Goal: Task Accomplishment & Management: Manage account settings

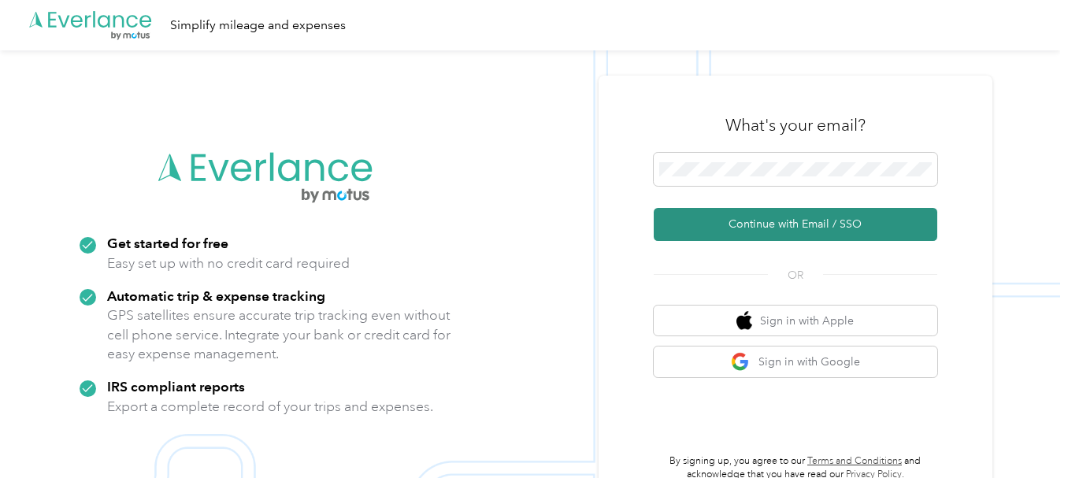
click at [787, 225] on button "Continue with Email / SSO" at bounding box center [795, 224] width 283 height 33
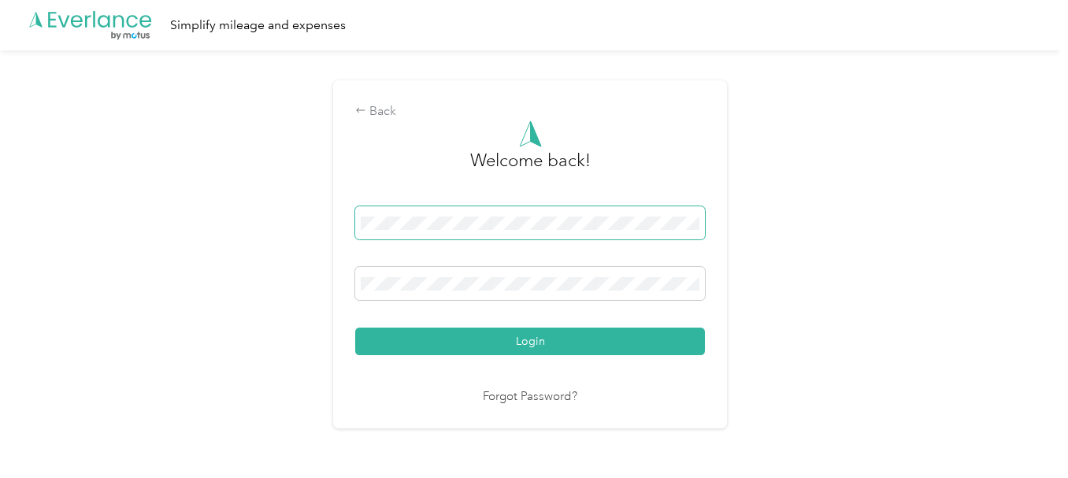
click at [284, 212] on div "Back Welcome back! Login Forgot Password?" at bounding box center [530, 260] width 1060 height 421
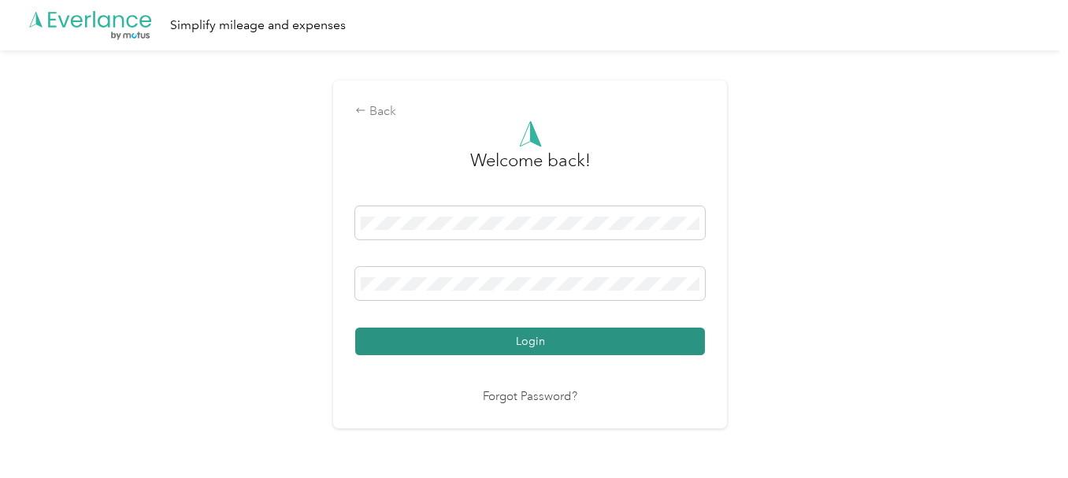
click at [527, 344] on button "Login" at bounding box center [530, 342] width 350 height 28
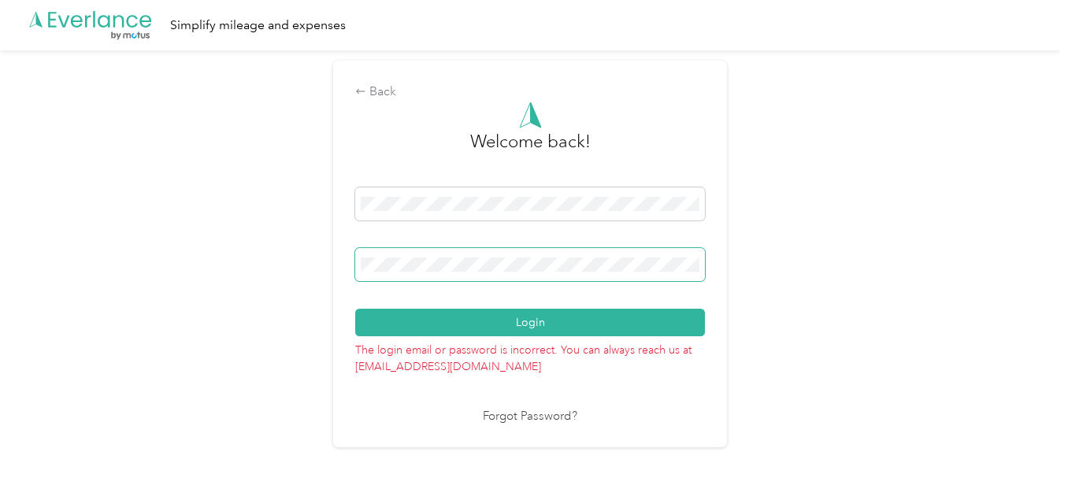
click at [319, 248] on div "Back Welcome back! Login The login email or password is incorrect. You can alwa…" at bounding box center [530, 260] width 1060 height 421
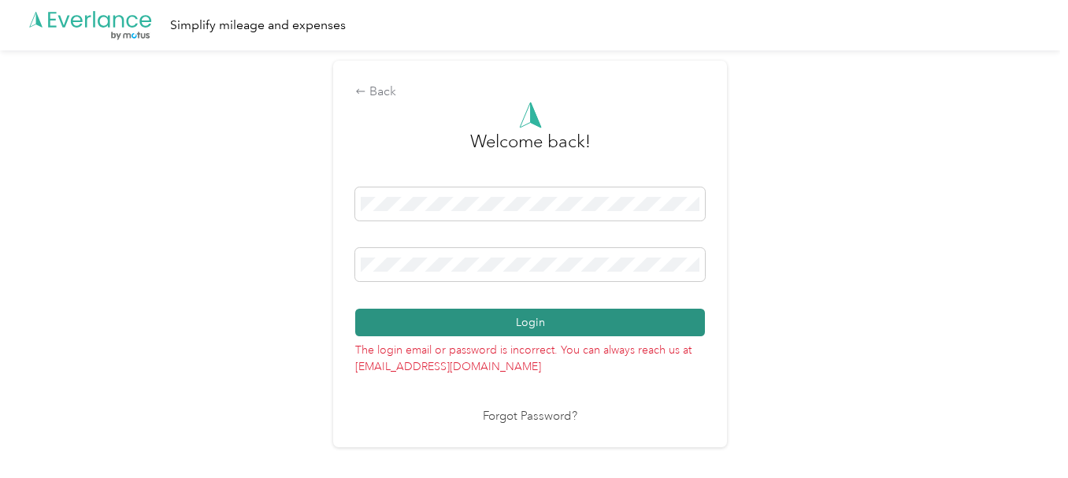
click at [536, 325] on button "Login" at bounding box center [530, 323] width 350 height 28
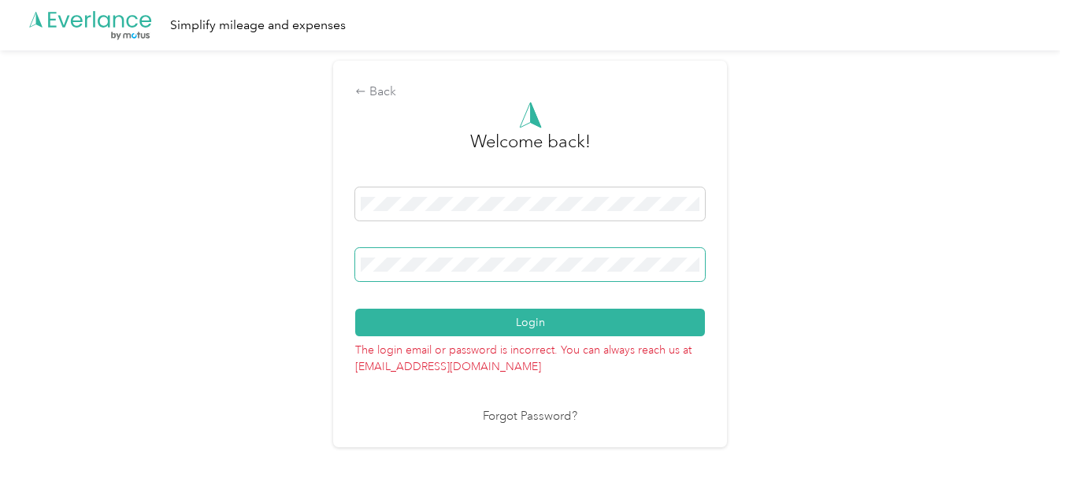
click at [302, 262] on div "Back Welcome back! Login The login email or password is incorrect. You can alwa…" at bounding box center [530, 260] width 1060 height 421
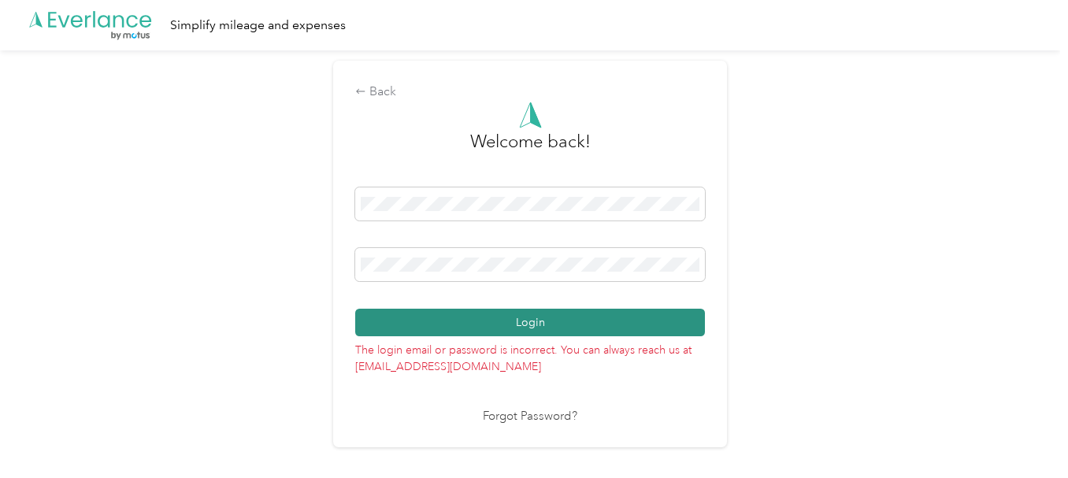
click at [525, 316] on button "Login" at bounding box center [530, 323] width 350 height 28
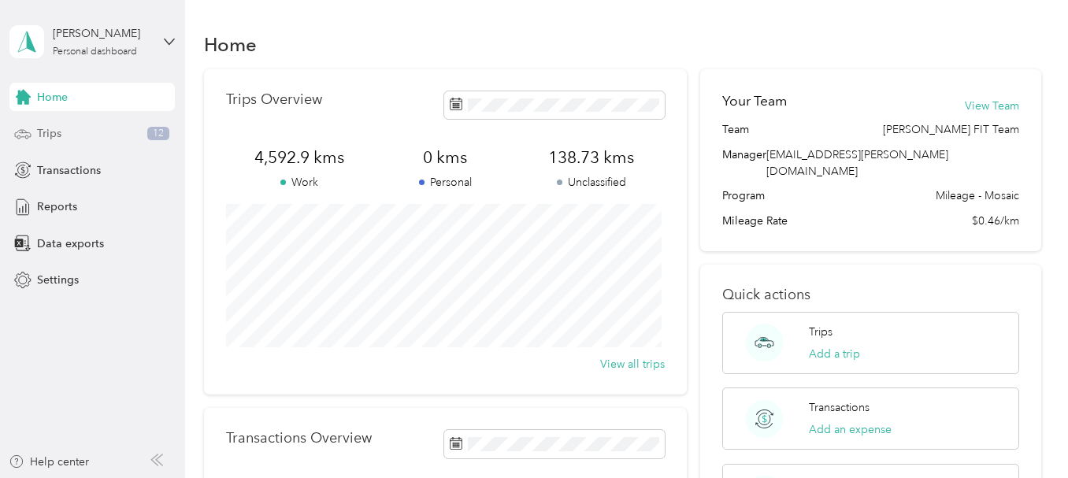
click at [45, 129] on span "Trips" at bounding box center [49, 133] width 24 height 17
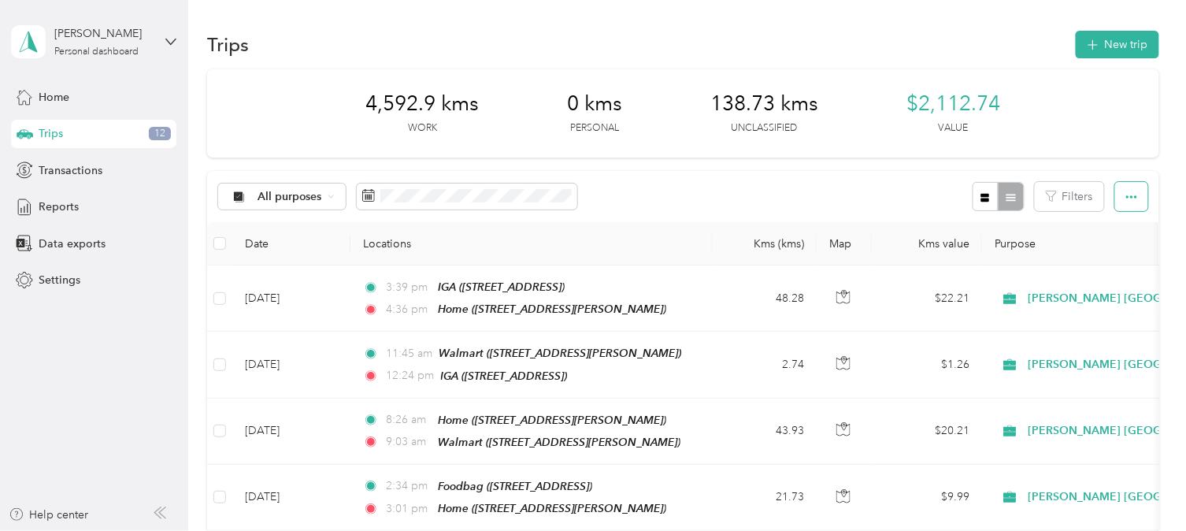
click at [1067, 193] on icon "button" at bounding box center [1131, 196] width 11 height 11
click at [1067, 192] on icon "button" at bounding box center [1131, 196] width 11 height 11
click at [869, 187] on div "All purposes Filters" at bounding box center [682, 196] width 951 height 51
click at [66, 203] on span "Reports" at bounding box center [59, 206] width 40 height 17
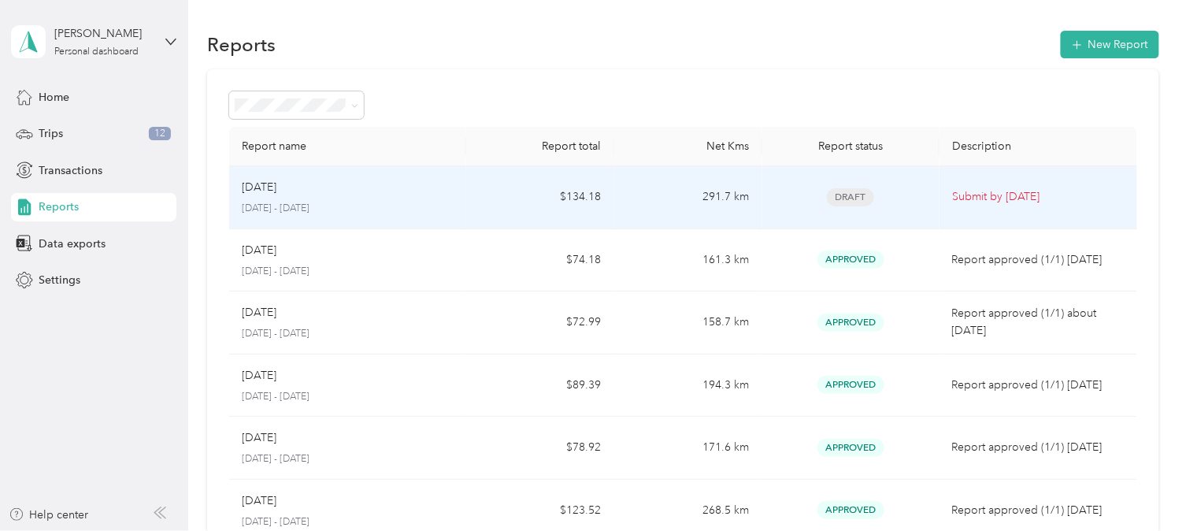
click at [1001, 188] on p "Submit by [DATE]" at bounding box center [1038, 196] width 172 height 17
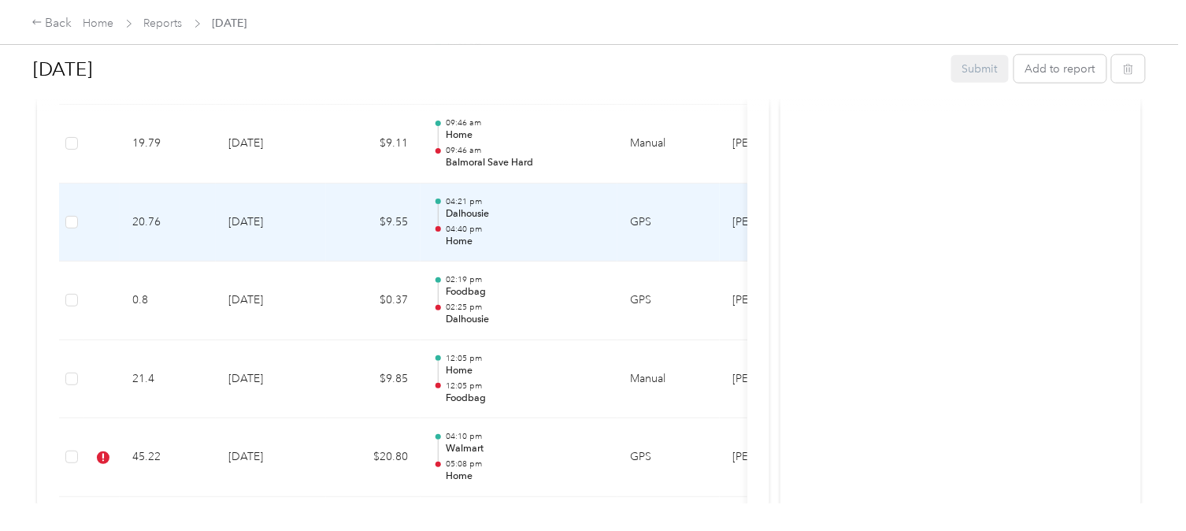
scroll to position [2478, 0]
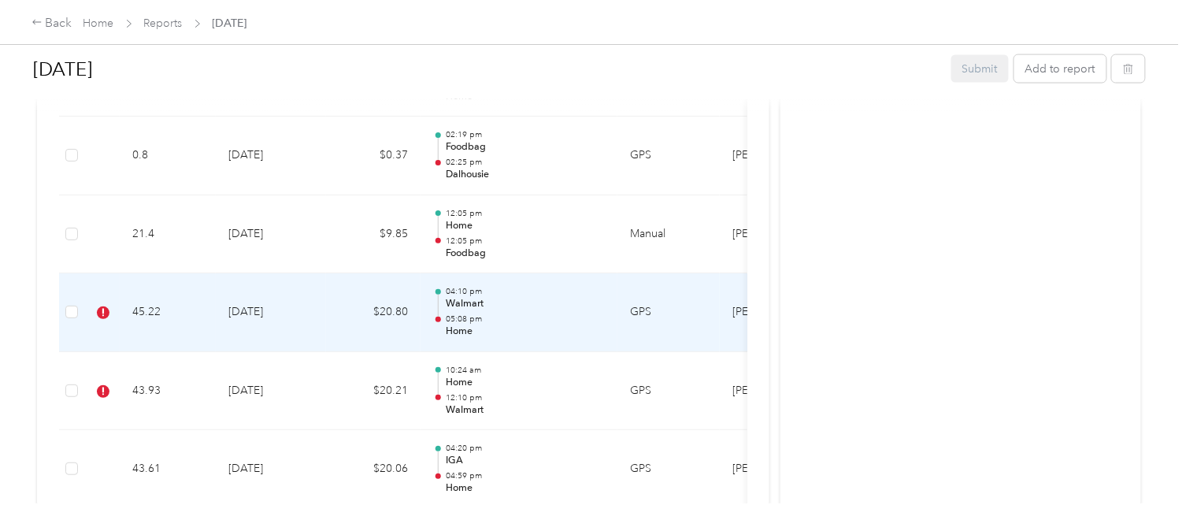
click at [333, 308] on td "$20.80" at bounding box center [373, 312] width 94 height 79
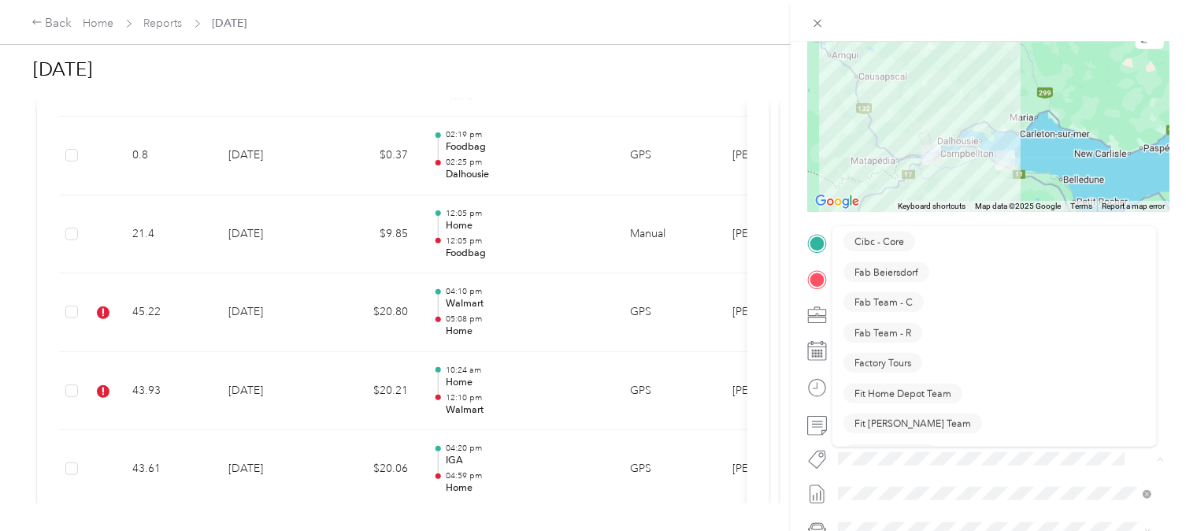
scroll to position [437, 0]
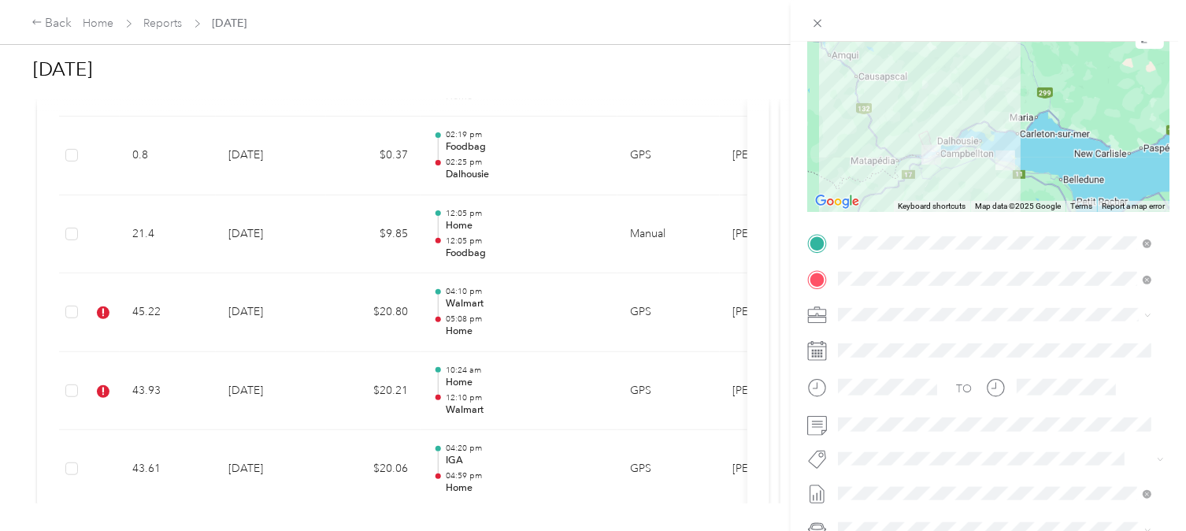
click at [892, 257] on span "Fit [PERSON_NAME] Team" at bounding box center [912, 254] width 117 height 14
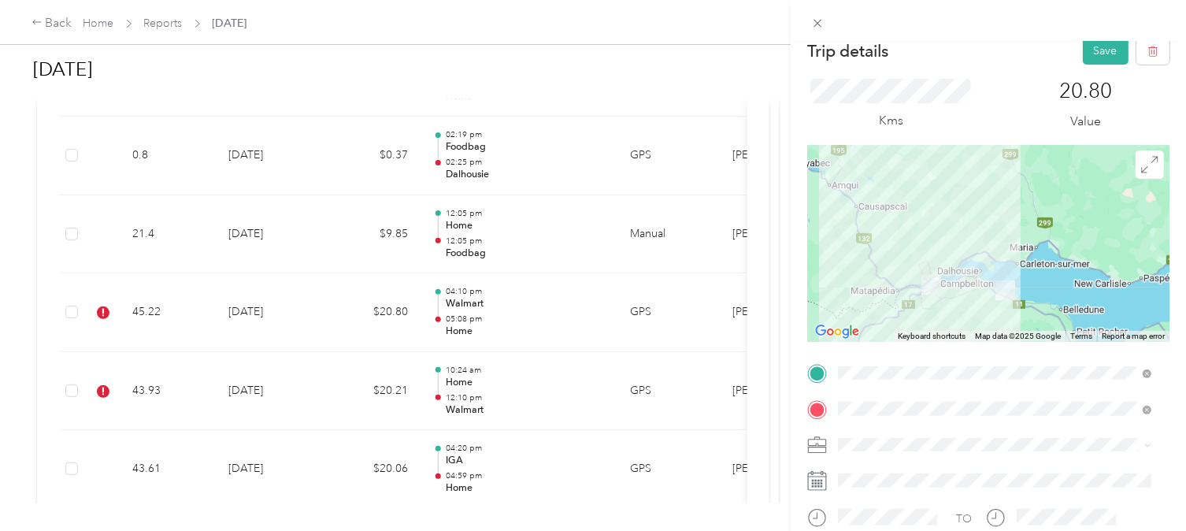
scroll to position [0, 0]
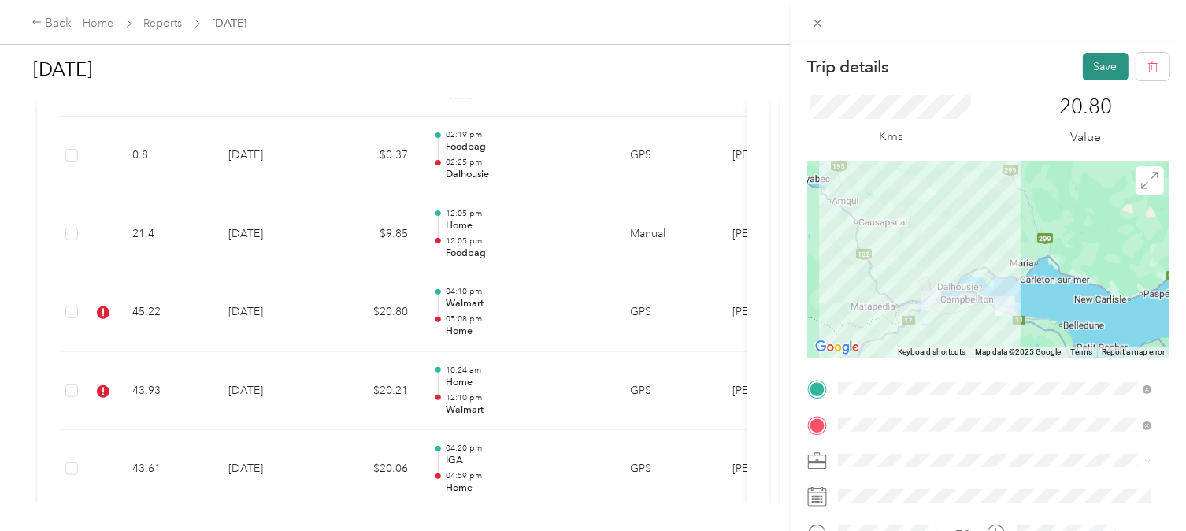
click at [1067, 61] on button "Save" at bounding box center [1106, 67] width 46 height 28
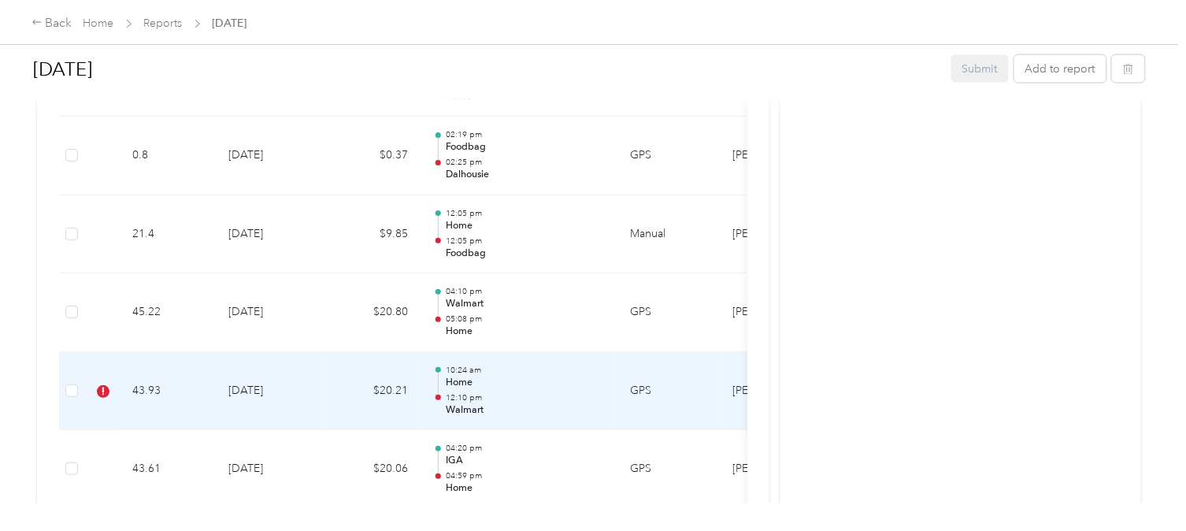
click at [313, 383] on td "[DATE]" at bounding box center [271, 391] width 110 height 79
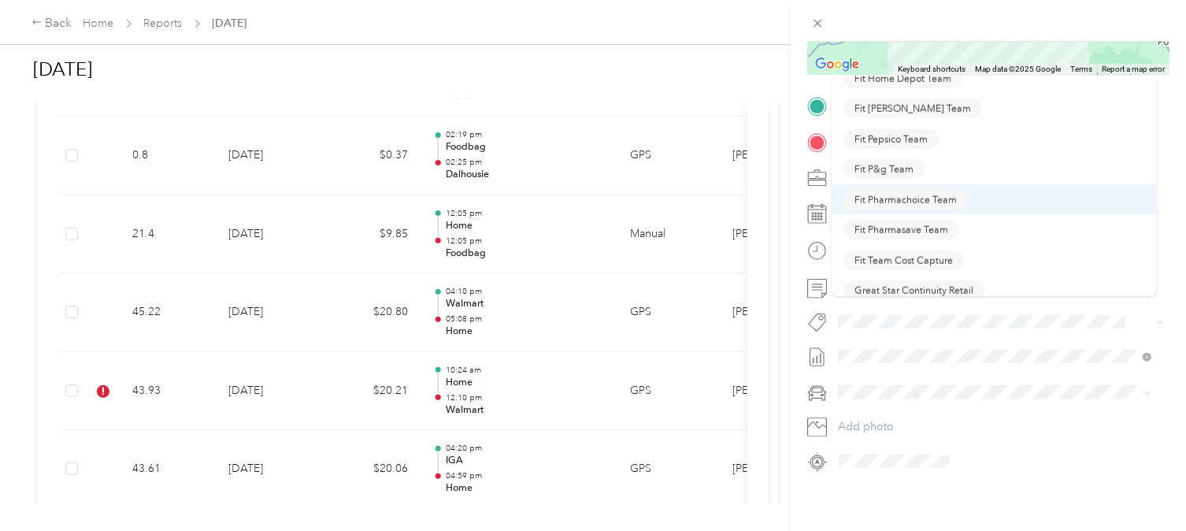
scroll to position [291, 0]
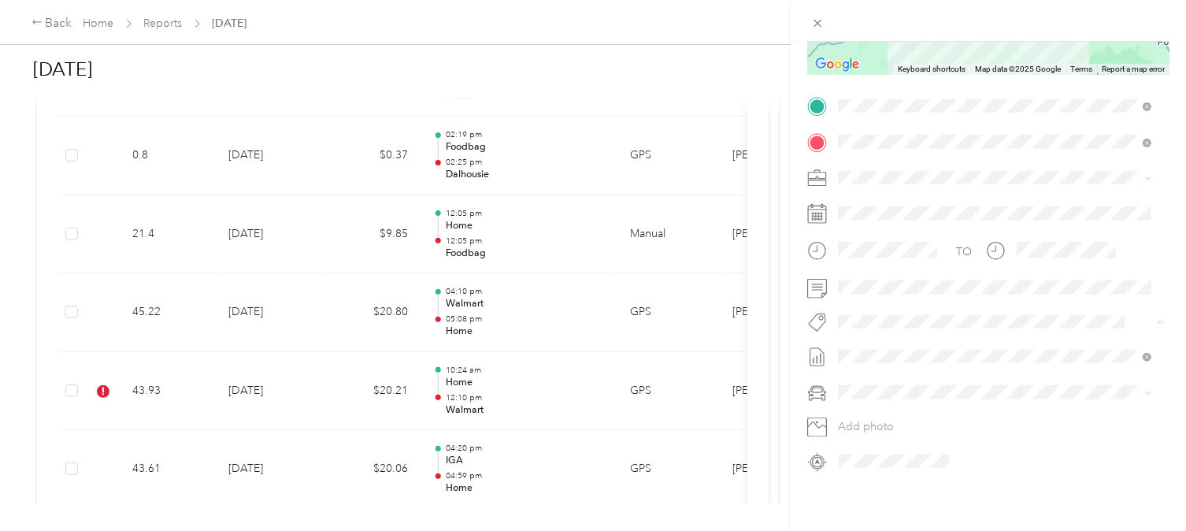
click at [876, 250] on span "Fit [PERSON_NAME] Team" at bounding box center [912, 254] width 117 height 14
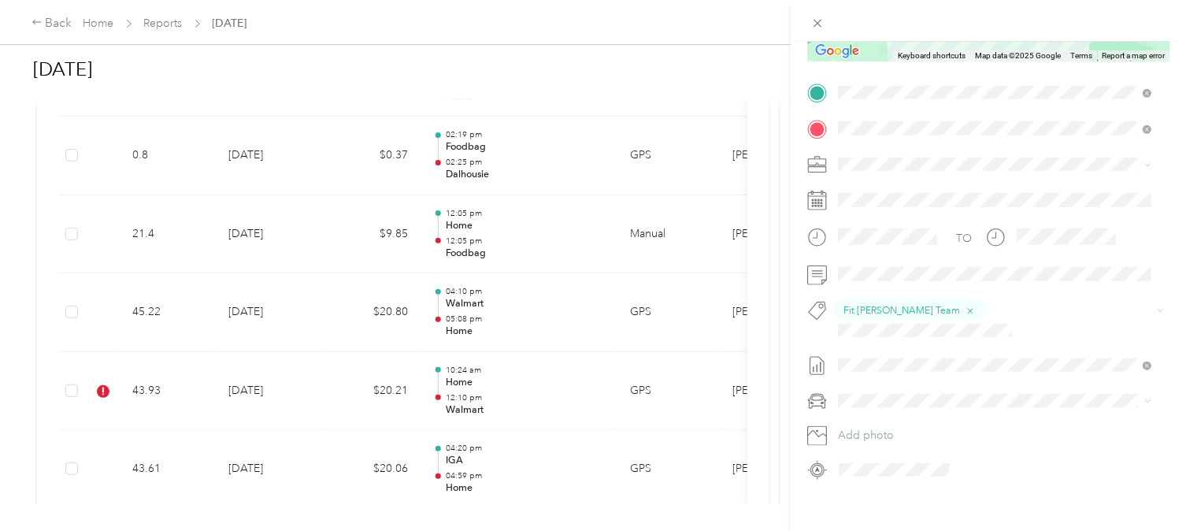
scroll to position [0, 0]
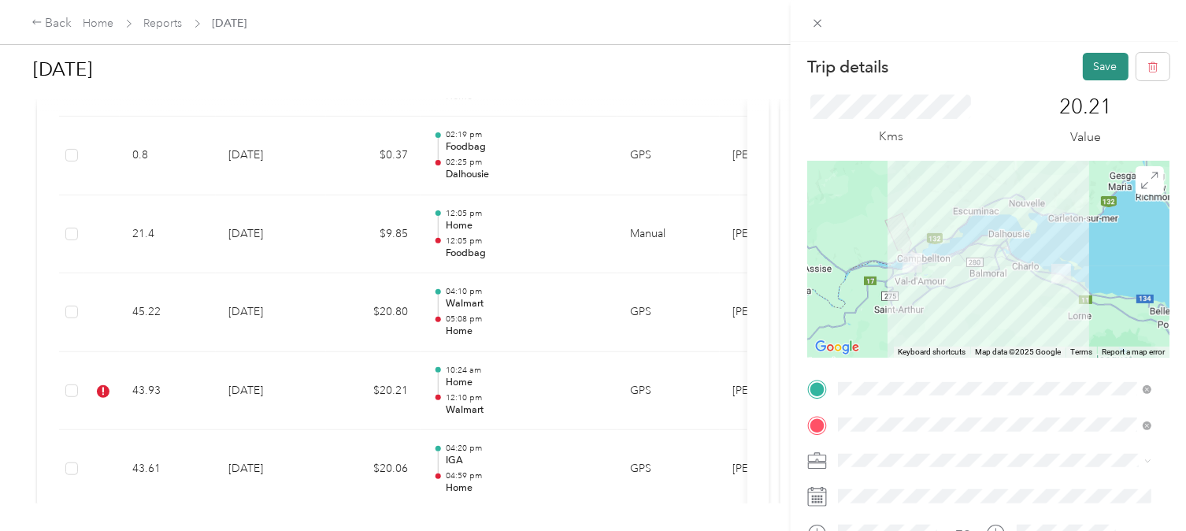
click at [1067, 67] on button "Save" at bounding box center [1106, 67] width 46 height 28
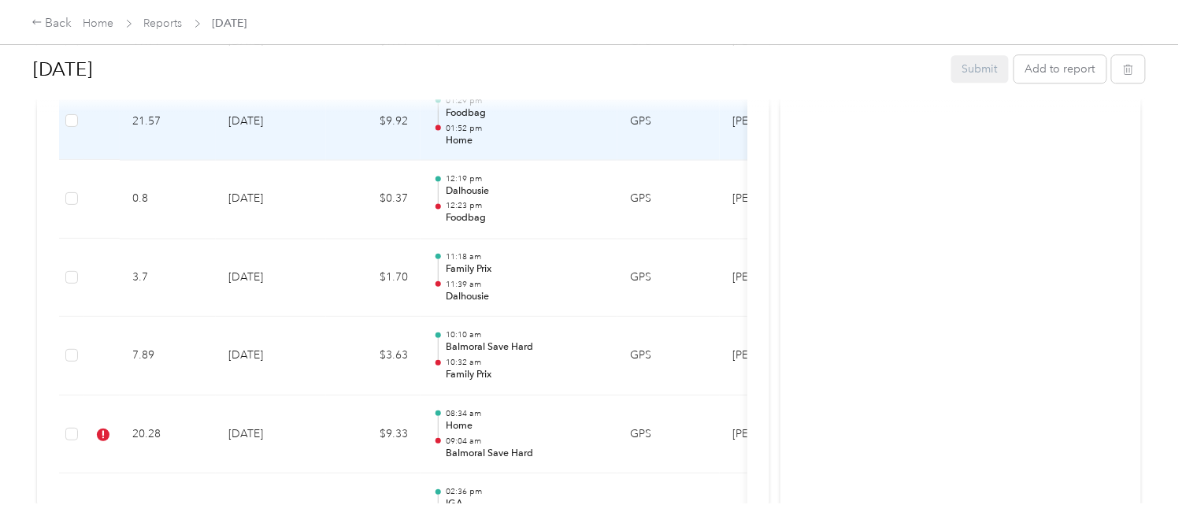
scroll to position [3208, 0]
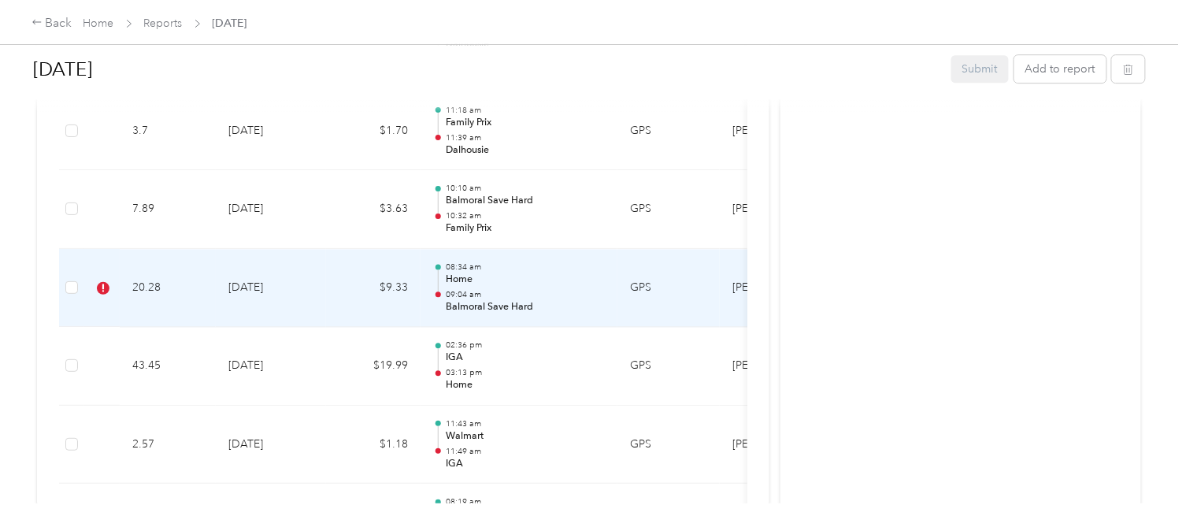
click at [312, 294] on td "[DATE]" at bounding box center [271, 288] width 110 height 79
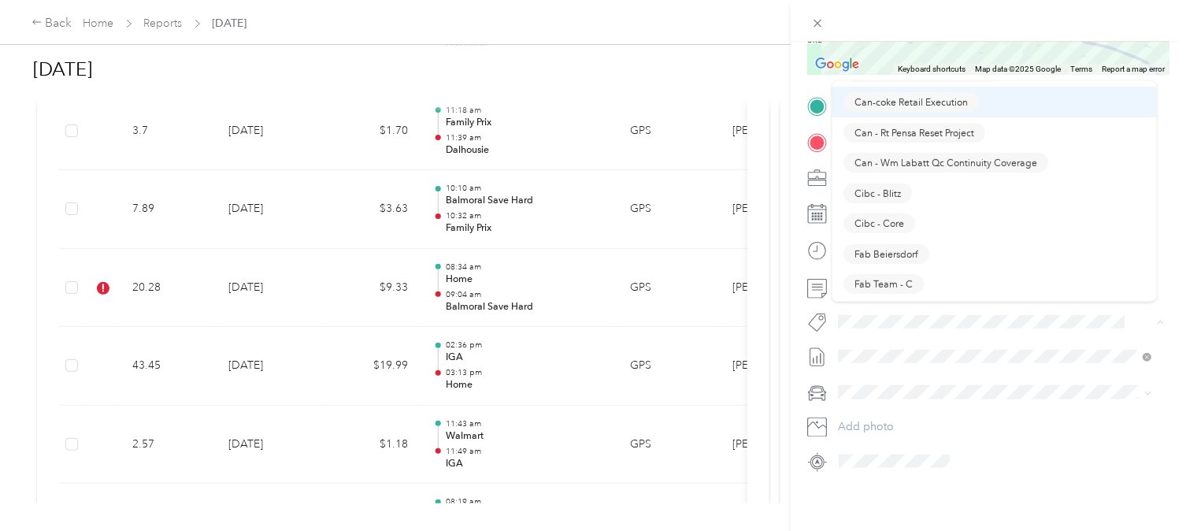
scroll to position [291, 0]
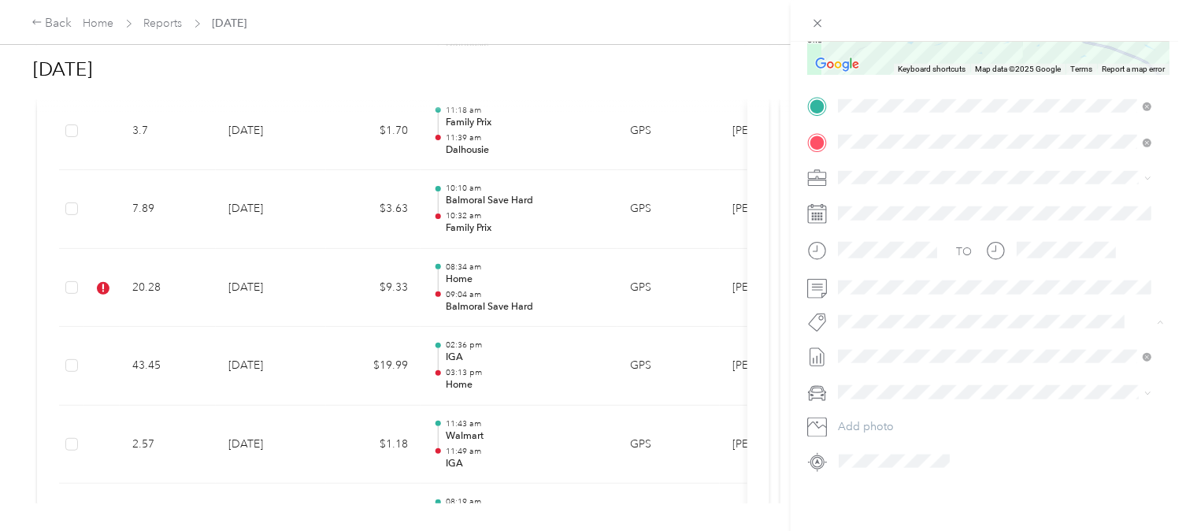
click at [906, 258] on button "Fit [PERSON_NAME] Team" at bounding box center [912, 260] width 139 height 20
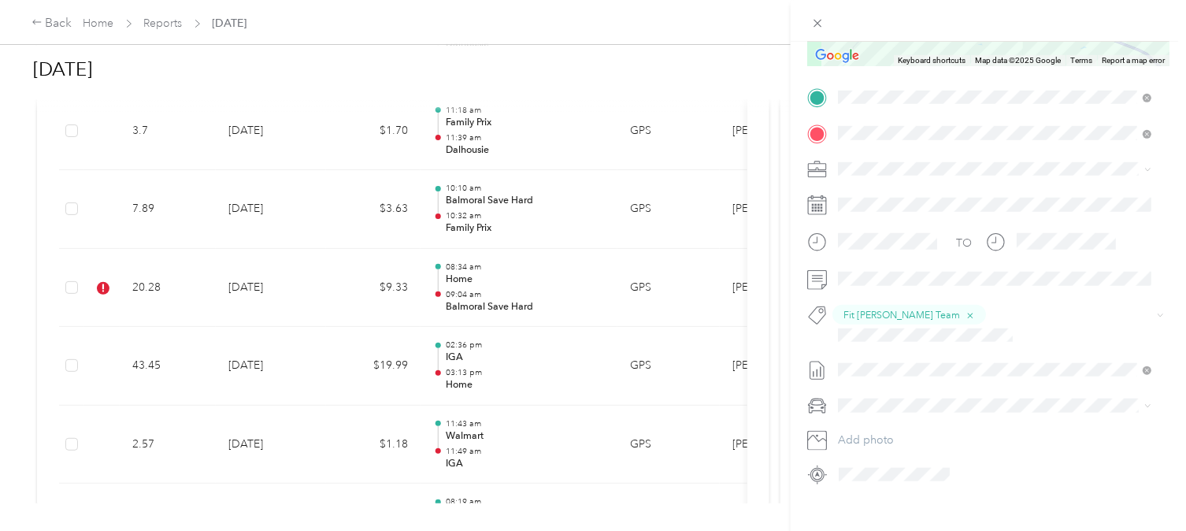
scroll to position [0, 0]
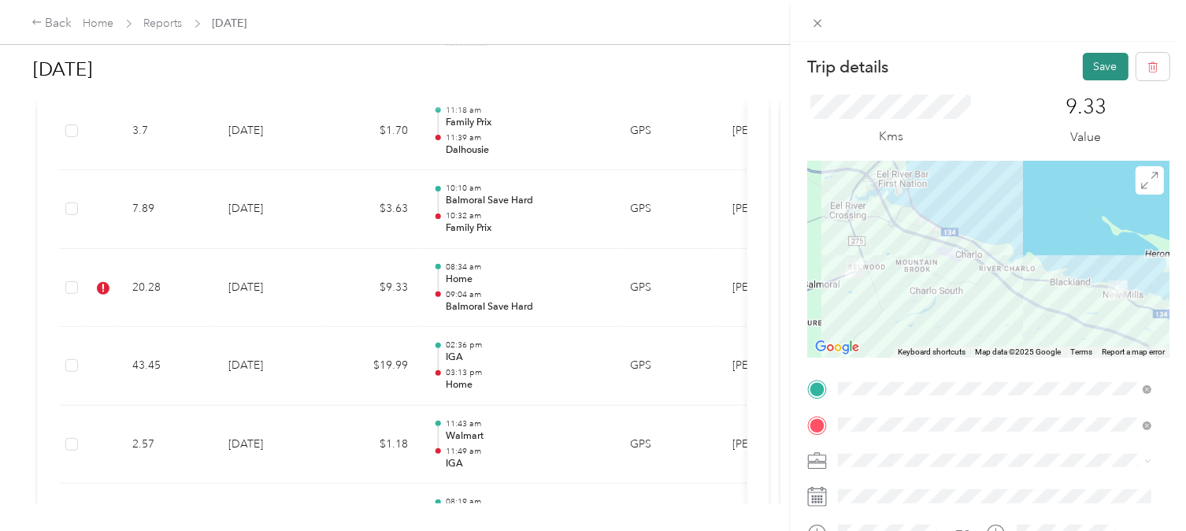
click at [1067, 59] on button "Save" at bounding box center [1106, 67] width 46 height 28
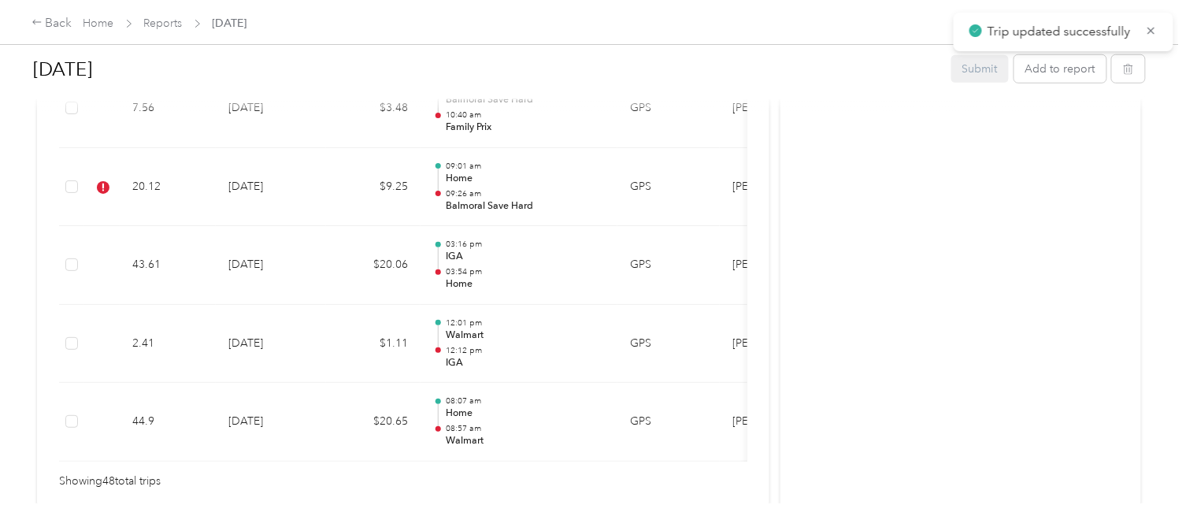
scroll to position [3937, 0]
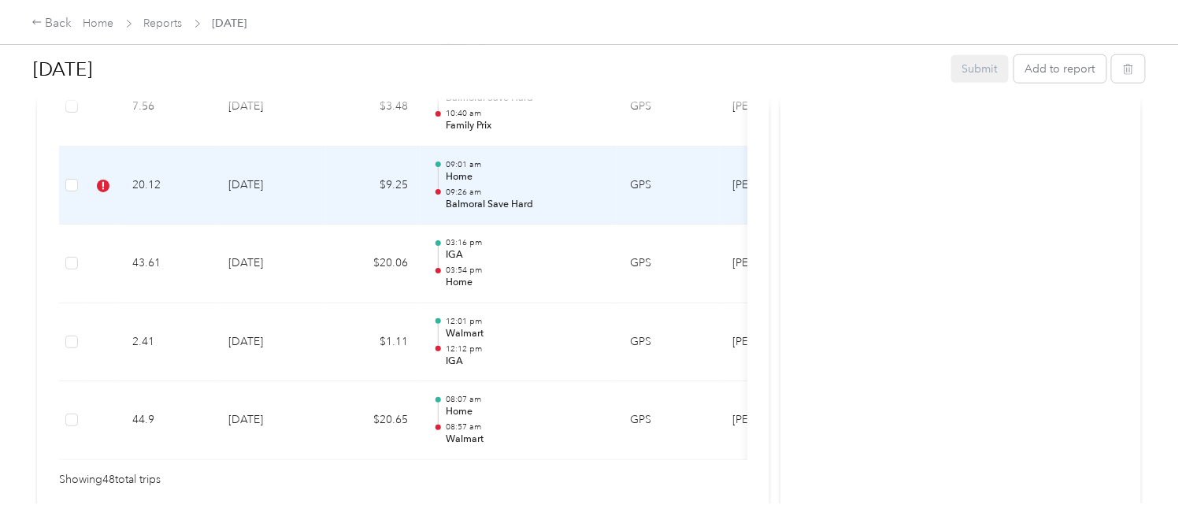
click at [328, 173] on td "$9.25" at bounding box center [373, 185] width 94 height 79
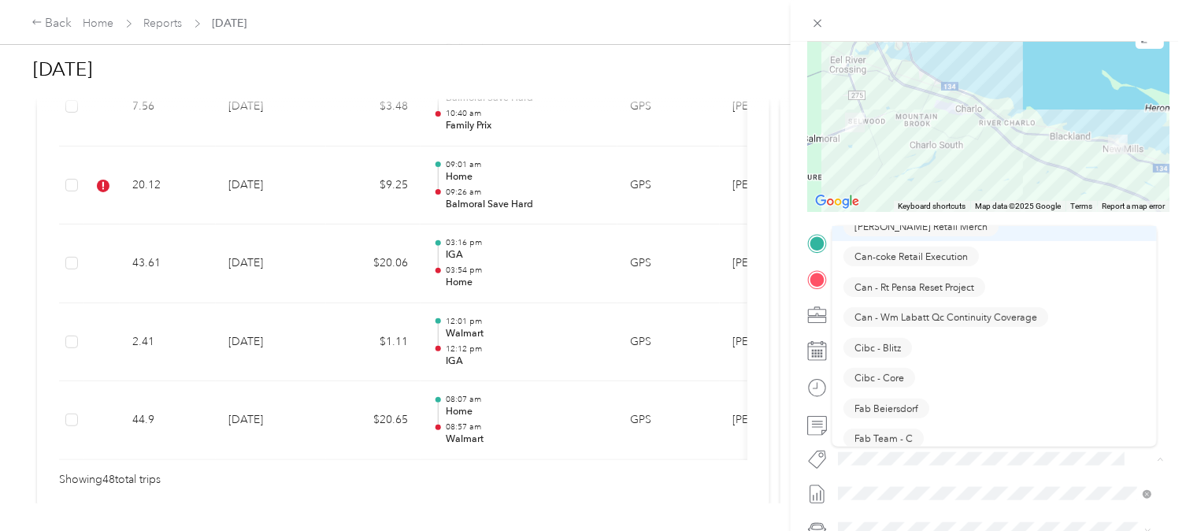
scroll to position [291, 0]
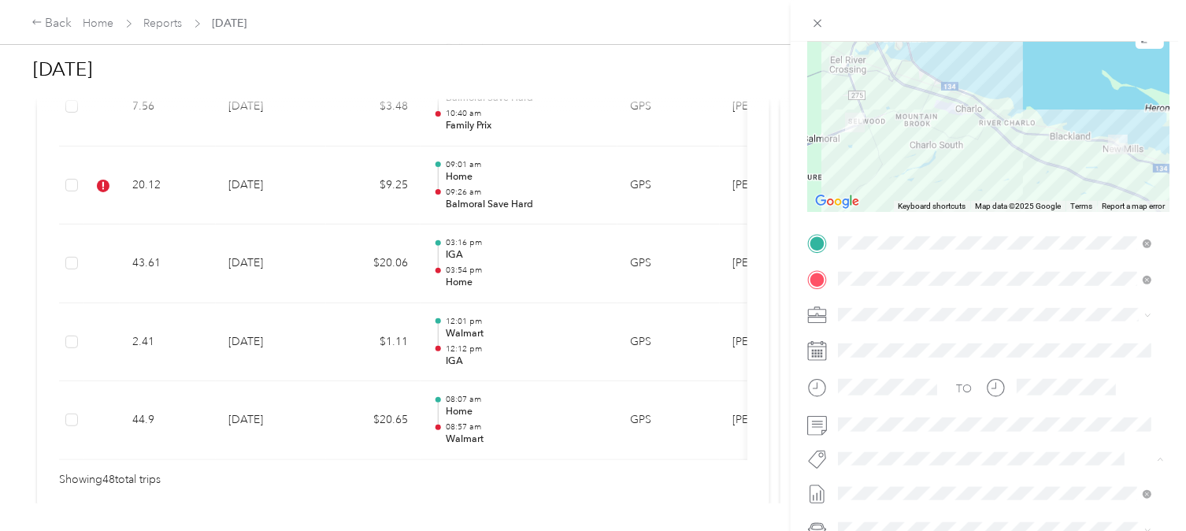
click at [906, 402] on span "Fit [PERSON_NAME] Team" at bounding box center [912, 405] width 117 height 14
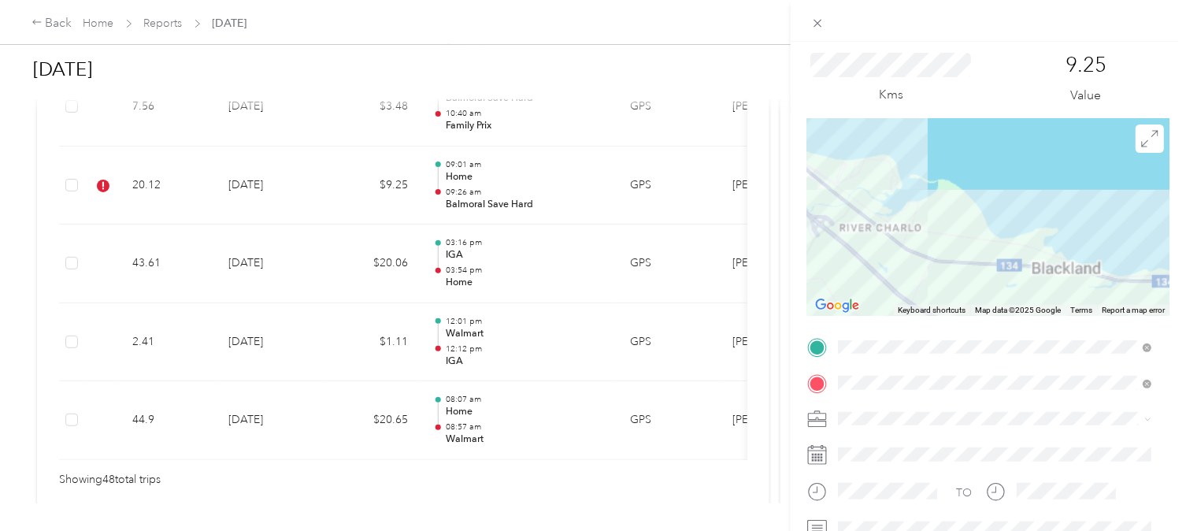
scroll to position [0, 0]
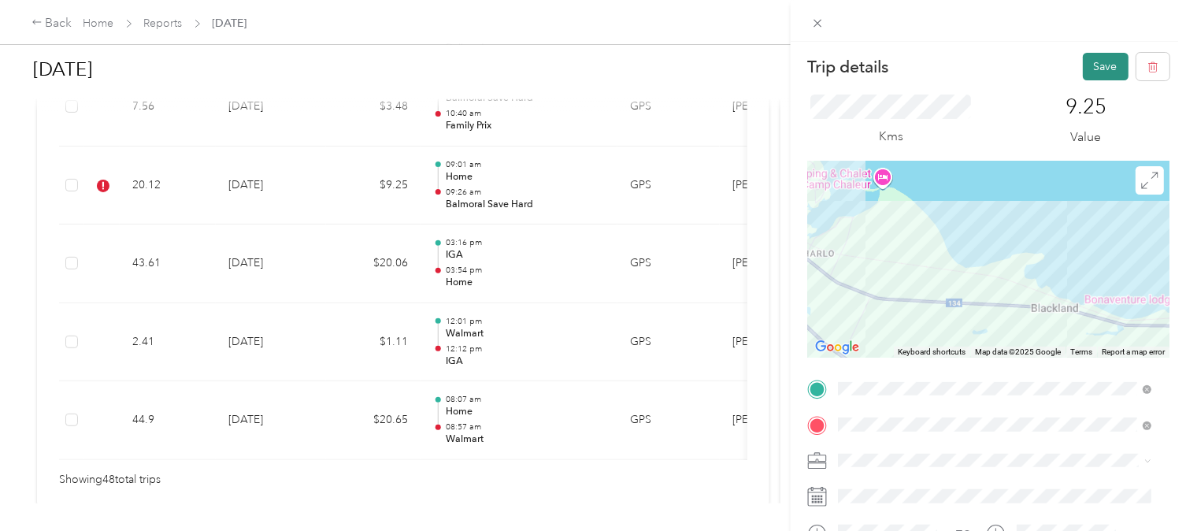
click at [1067, 56] on button "Save" at bounding box center [1106, 67] width 46 height 28
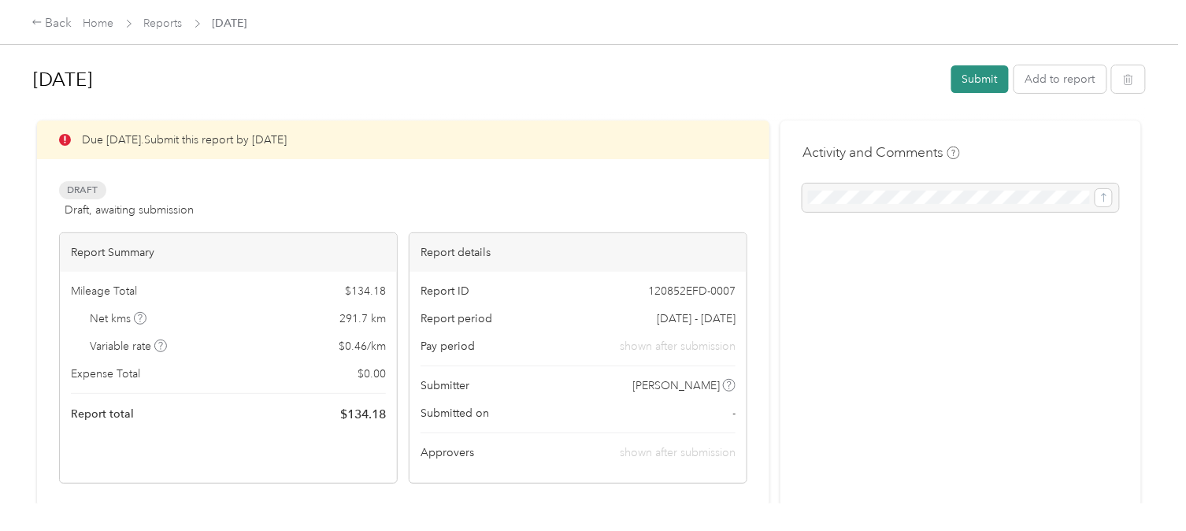
click at [967, 73] on button "Submit" at bounding box center [979, 79] width 57 height 28
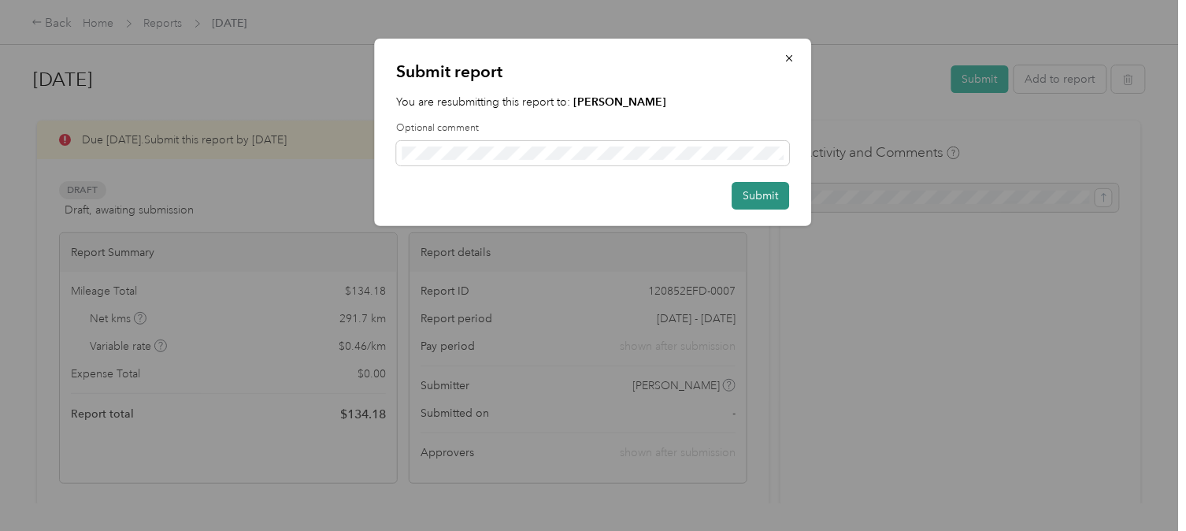
click at [750, 193] on button "Submit" at bounding box center [760, 196] width 57 height 28
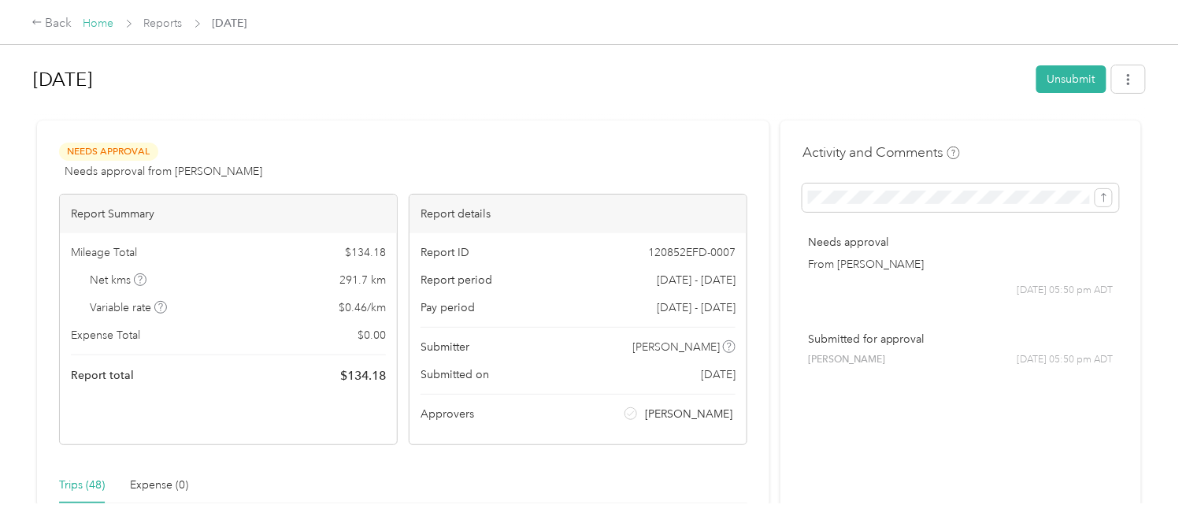
click at [100, 20] on link "Home" at bounding box center [98, 23] width 31 height 13
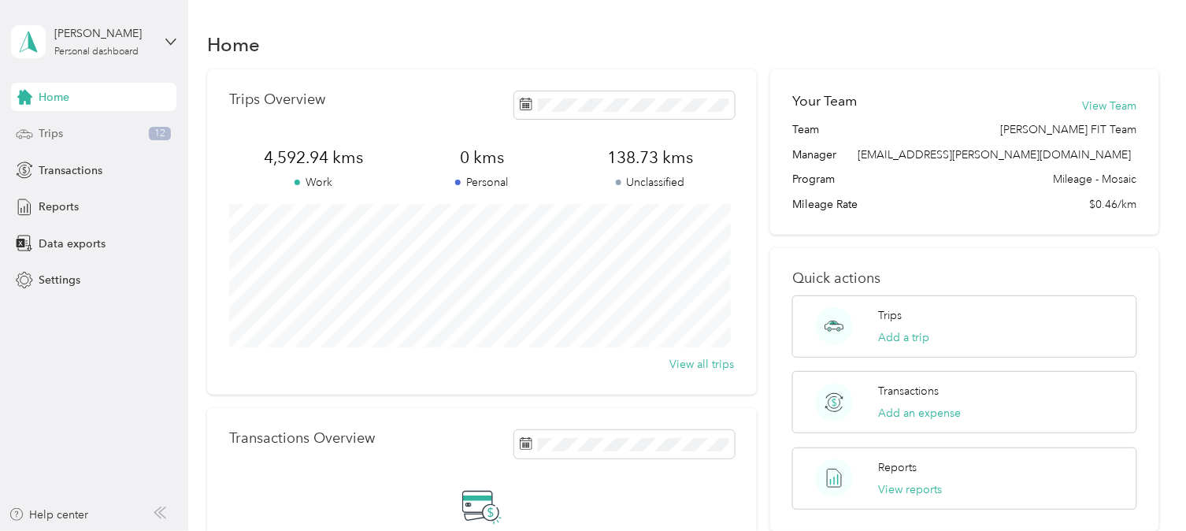
click at [45, 130] on span "Trips" at bounding box center [51, 133] width 24 height 17
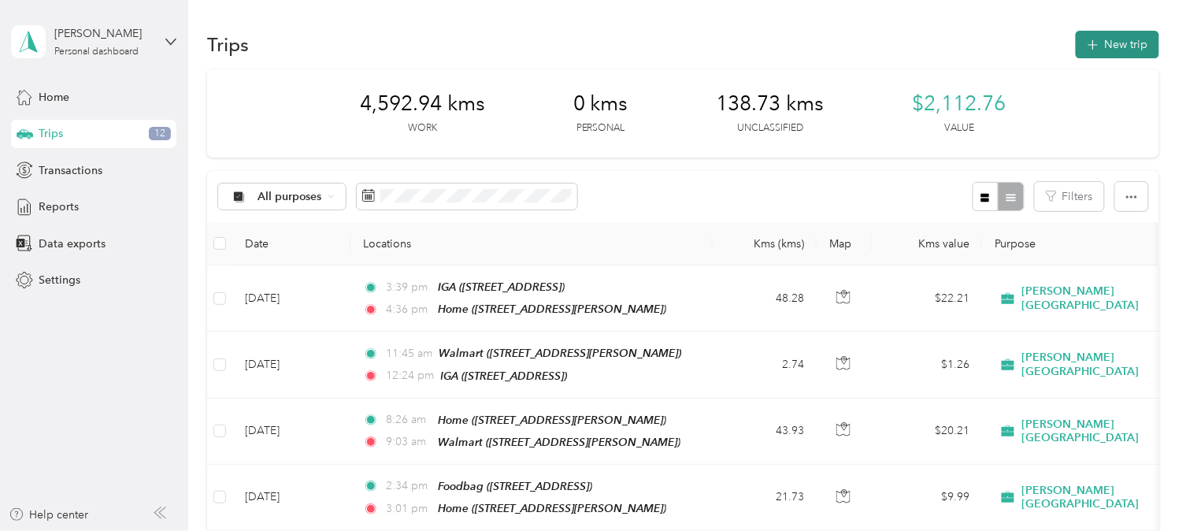
click at [1067, 44] on button "New trip" at bounding box center [1117, 45] width 83 height 28
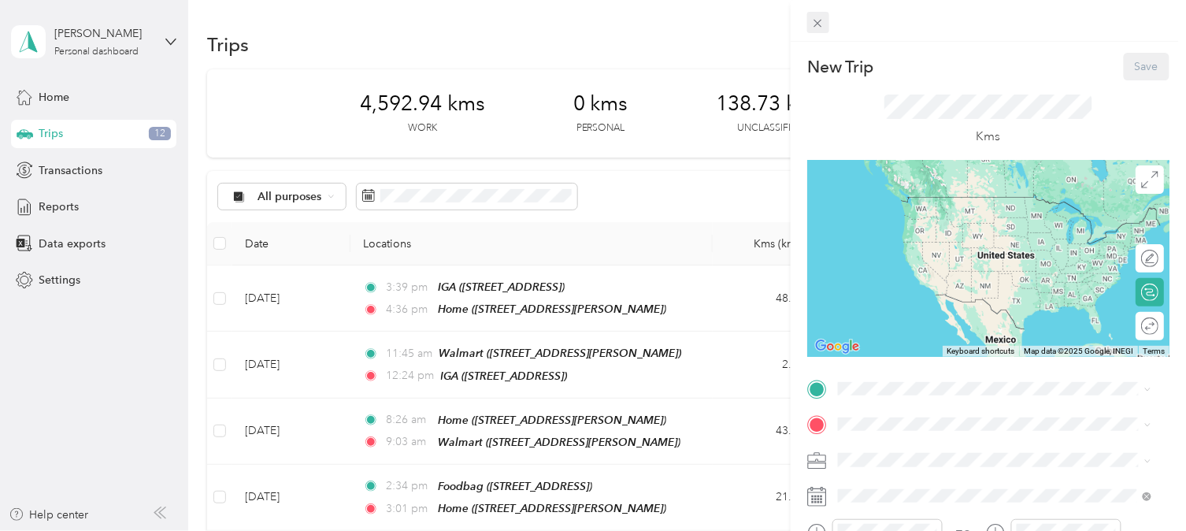
click at [824, 21] on icon at bounding box center [817, 23] width 13 height 13
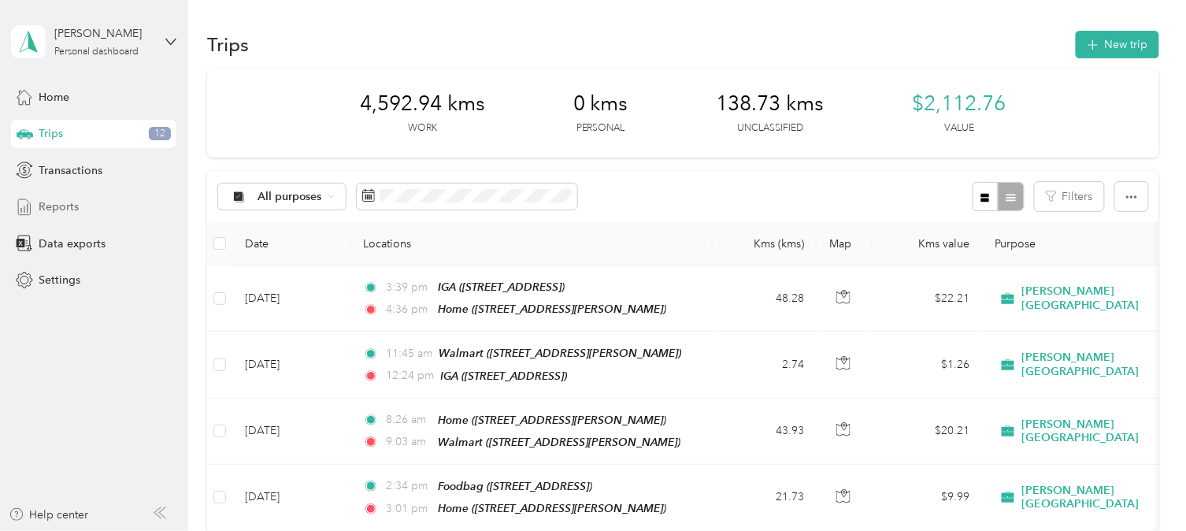
click at [48, 202] on span "Reports" at bounding box center [59, 206] width 40 height 17
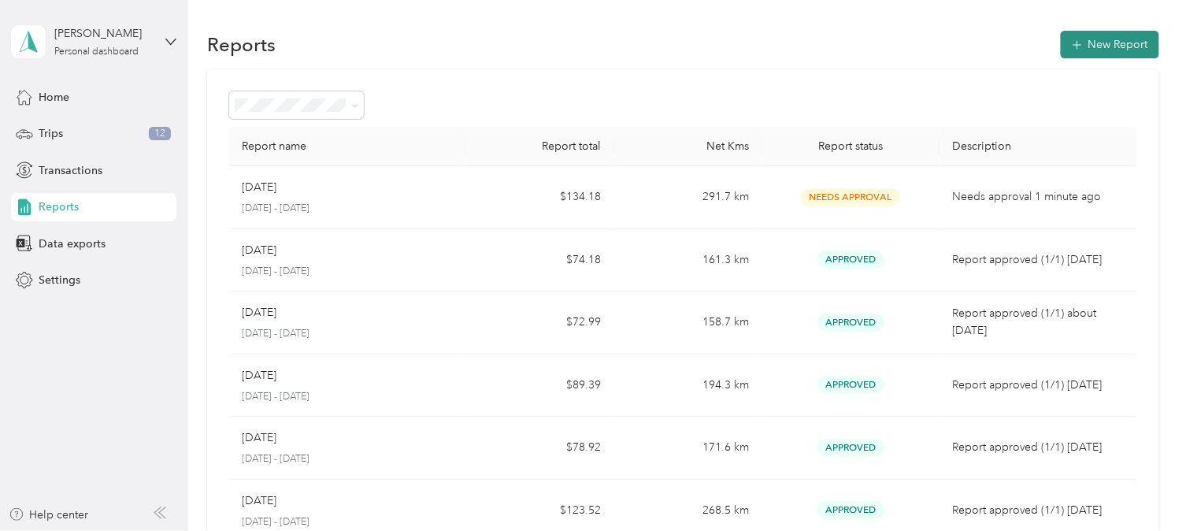
click at [1067, 37] on button "New Report" at bounding box center [1110, 45] width 98 height 28
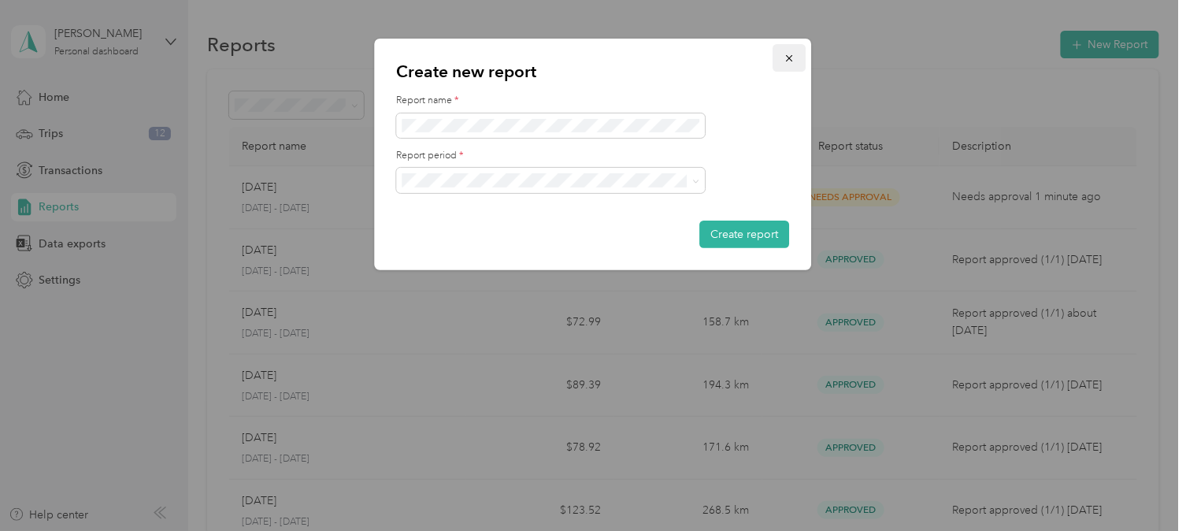
click at [786, 56] on icon "button" at bounding box center [789, 58] width 11 height 11
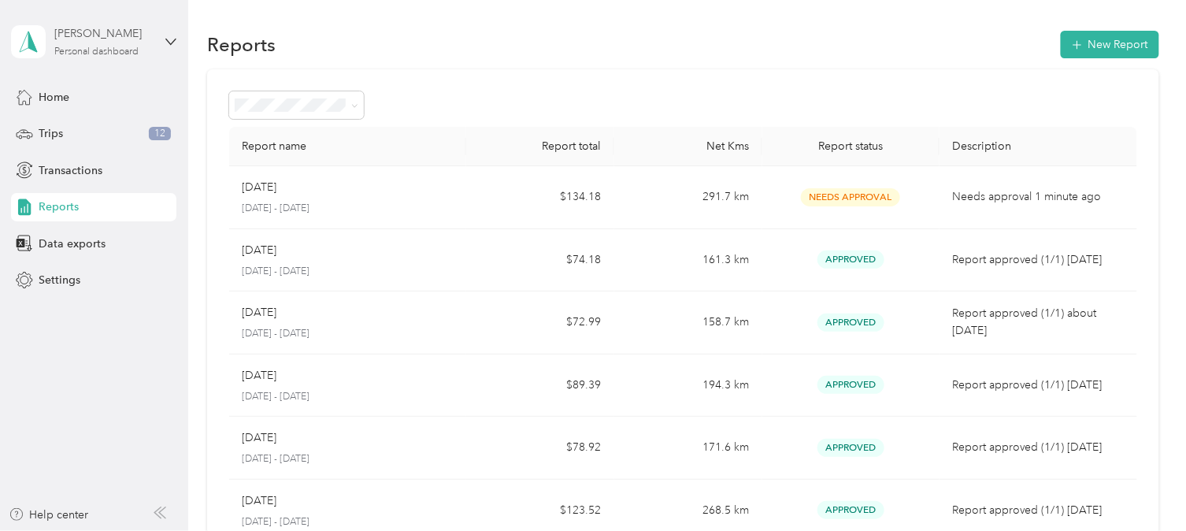
click at [75, 38] on div "[PERSON_NAME]" at bounding box center [103, 33] width 98 height 17
click at [68, 129] on div "Log out" at bounding box center [221, 129] width 398 height 28
